Goal: Task Accomplishment & Management: Manage account settings

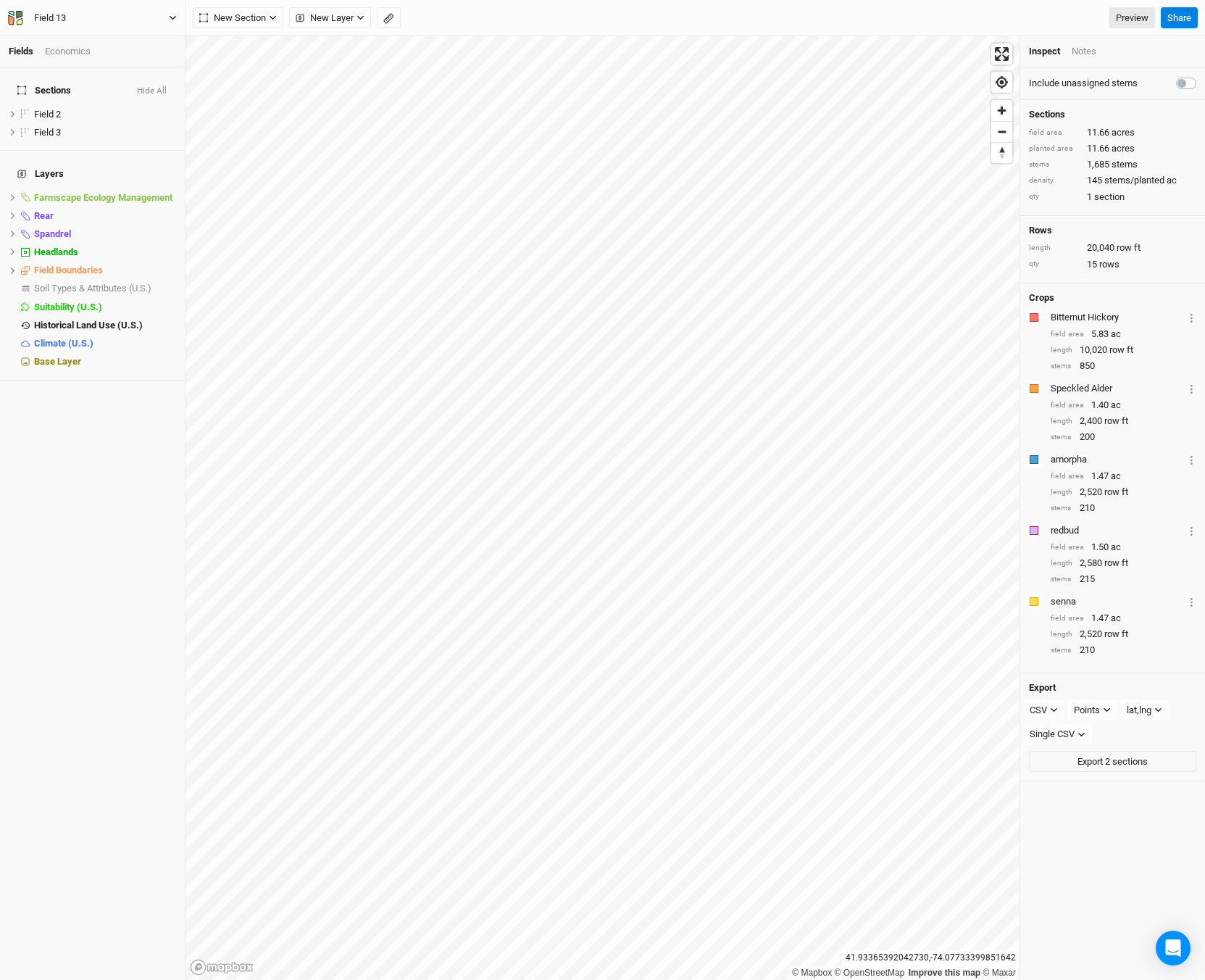
click at [54, 16] on div "Field 13" at bounding box center [49, 18] width 32 height 15
click at [161, 16] on button "Field 13" at bounding box center [91, 18] width 170 height 16
click at [87, 75] on button "User settings" at bounding box center [119, 85] width 115 height 19
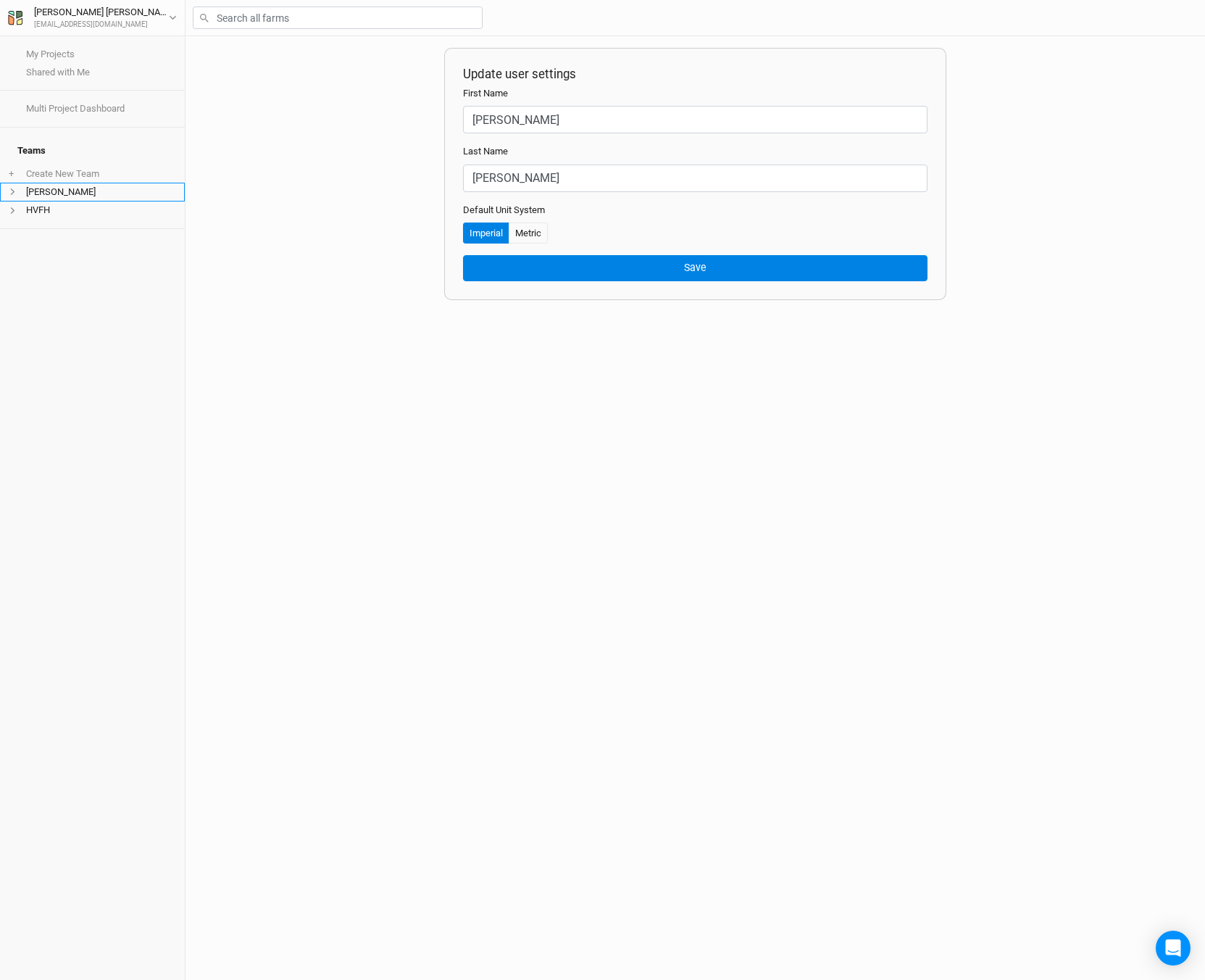
click at [59, 183] on li "[PERSON_NAME]" at bounding box center [92, 192] width 185 height 18
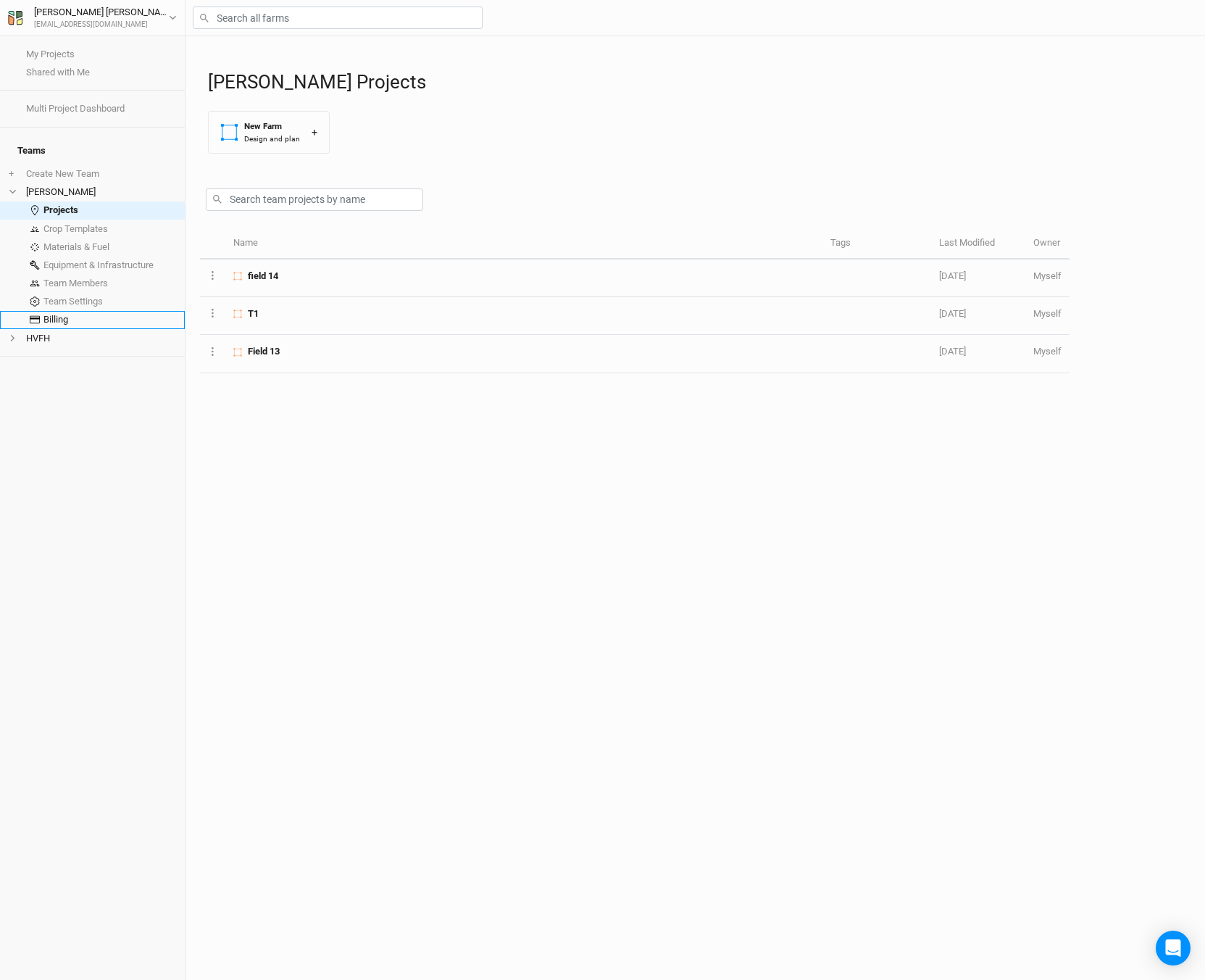
click at [73, 311] on link "Billing" at bounding box center [92, 319] width 185 height 18
